Goal: Find specific page/section: Find specific page/section

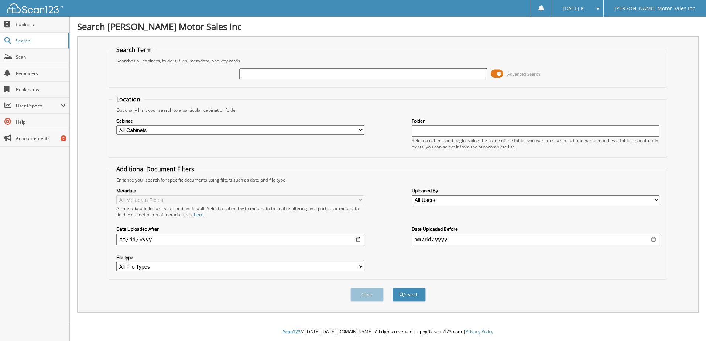
click at [272, 76] on input "text" at bounding box center [363, 73] width 248 height 11
type input "14422"
click at [392, 288] on button "Search" at bounding box center [408, 295] width 33 height 14
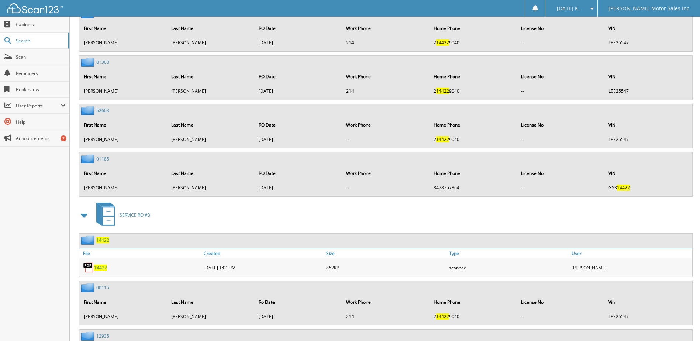
scroll to position [464, 0]
click at [102, 267] on span "14422" at bounding box center [100, 267] width 13 height 6
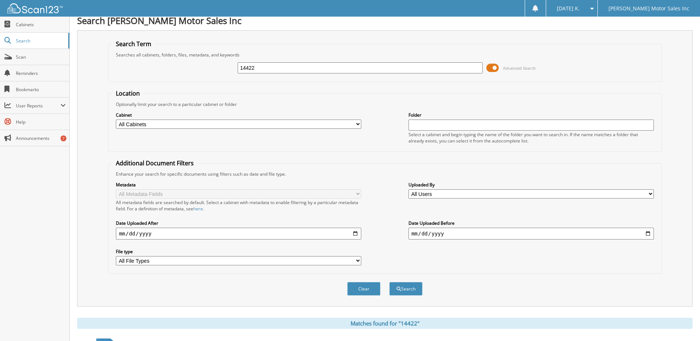
scroll to position [0, 0]
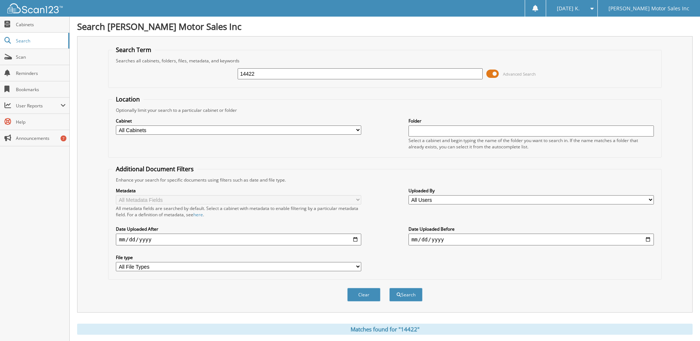
click at [262, 75] on input "14422" at bounding box center [361, 73] width 246 height 11
type input "1"
type input "13984"
click at [390, 288] on button "Search" at bounding box center [406, 295] width 33 height 14
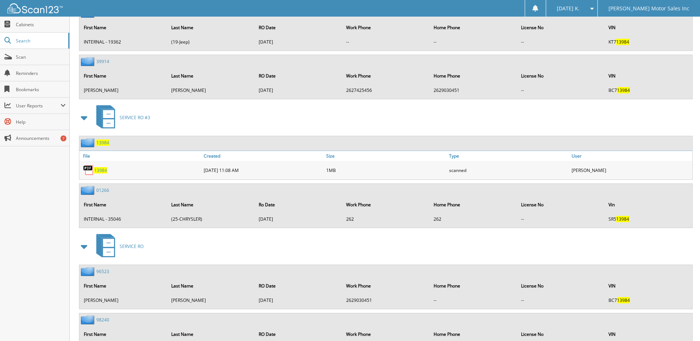
scroll to position [738, 0]
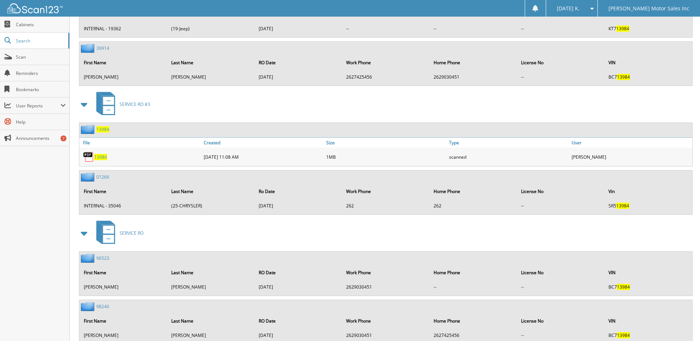
click at [99, 159] on span "13984" at bounding box center [100, 157] width 13 height 6
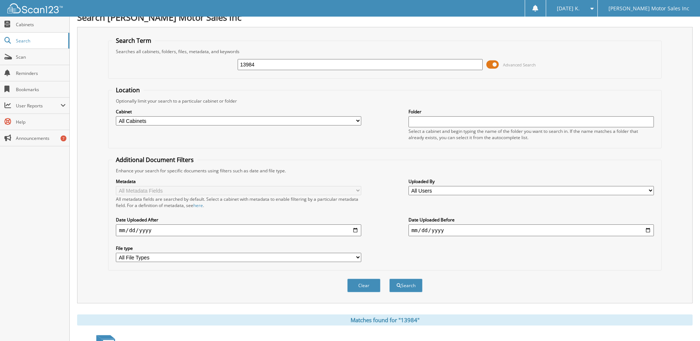
scroll to position [0, 0]
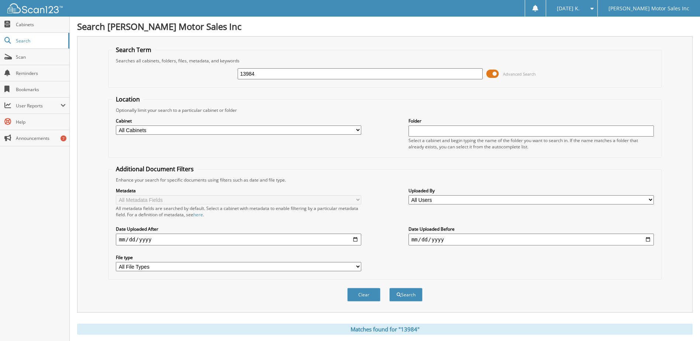
click at [257, 73] on input "13984" at bounding box center [361, 73] width 246 height 11
type input "1"
click at [390, 288] on button "Search" at bounding box center [406, 295] width 33 height 14
